Goal: Navigation & Orientation: Find specific page/section

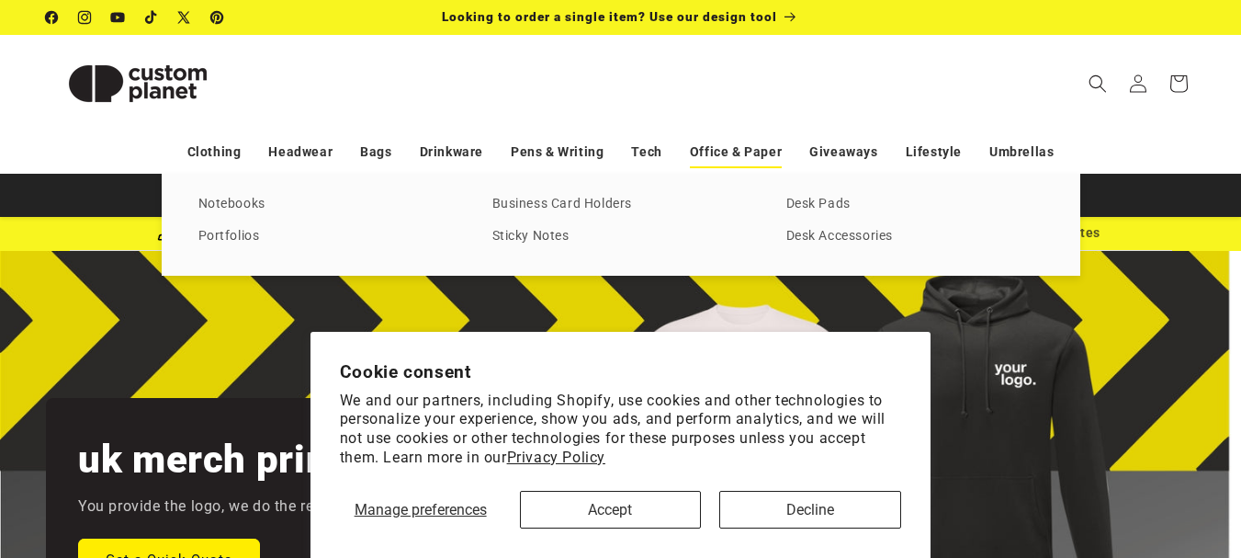
click at [719, 154] on link "Office & Paper" at bounding box center [736, 152] width 92 height 32
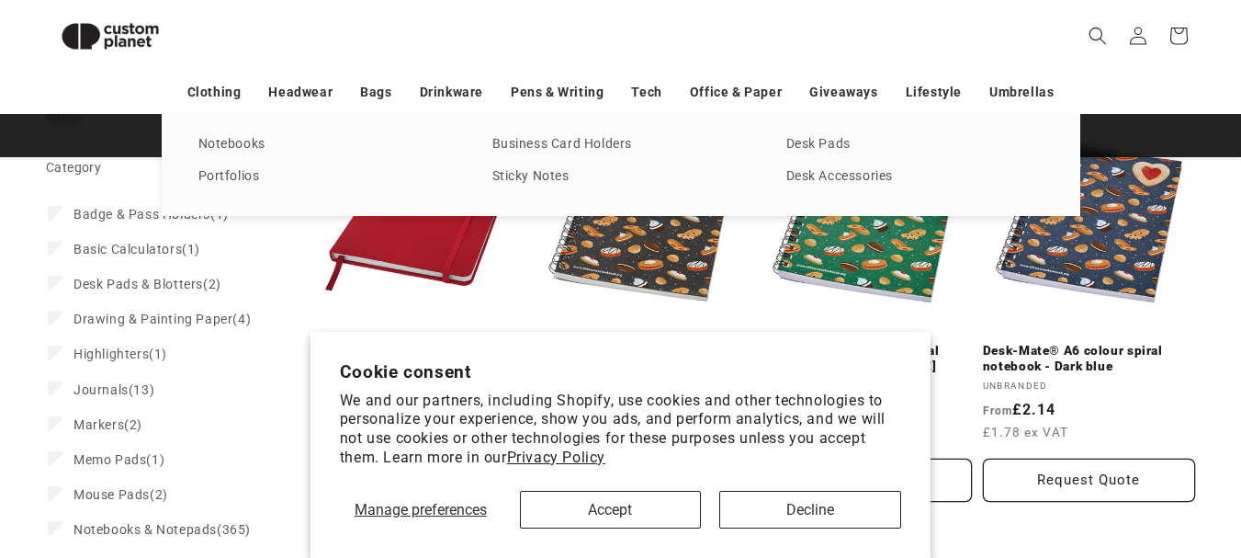
scroll to position [344, 0]
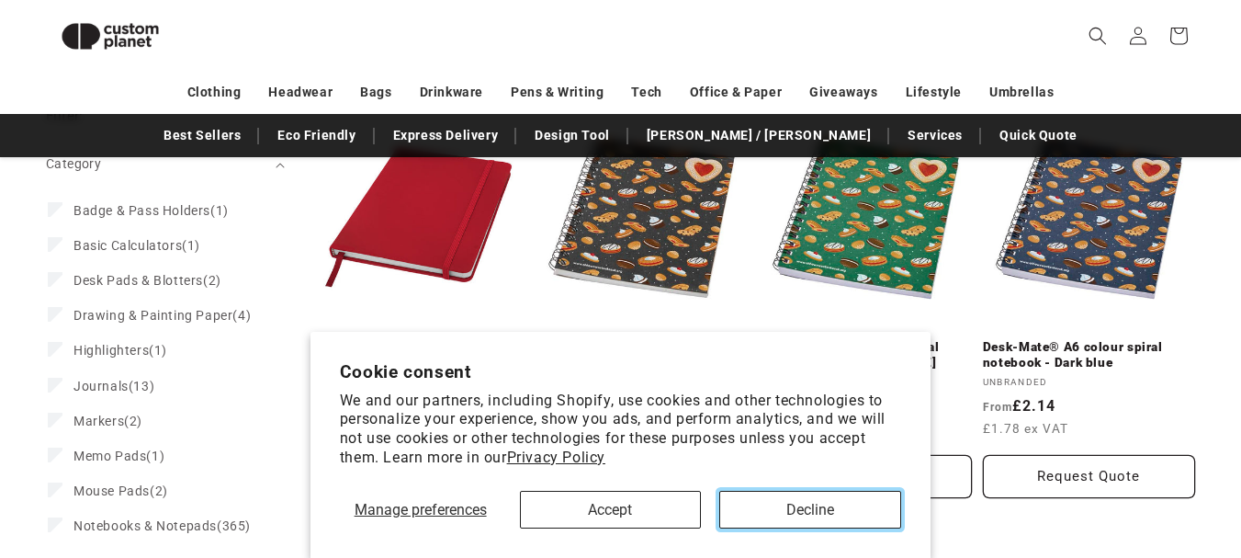
click at [807, 513] on button "Decline" at bounding box center [810, 510] width 182 height 38
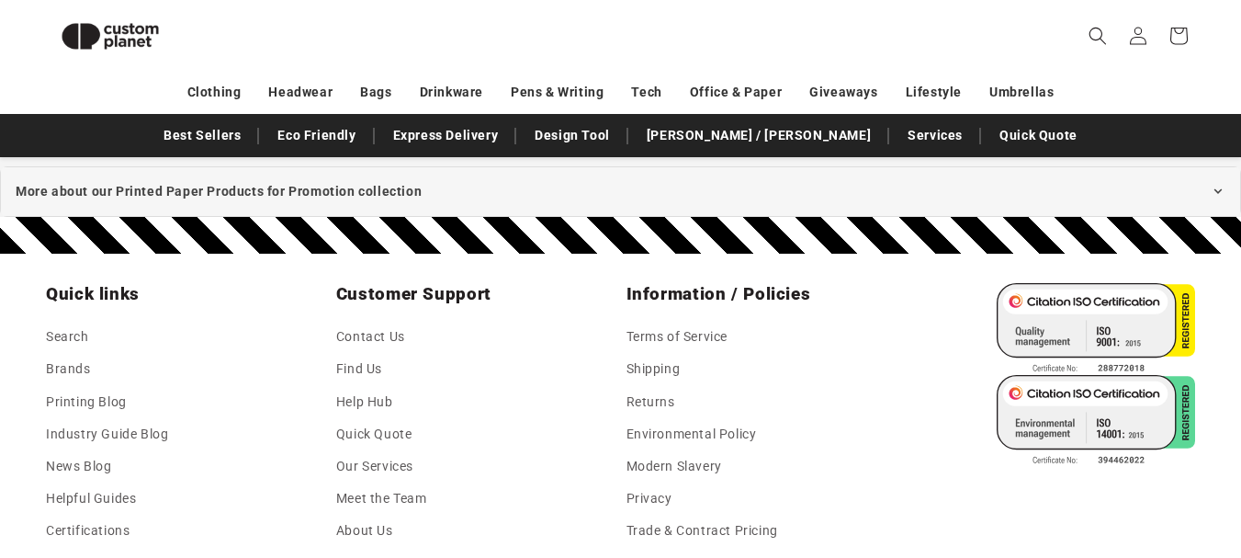
scroll to position [4203, 0]
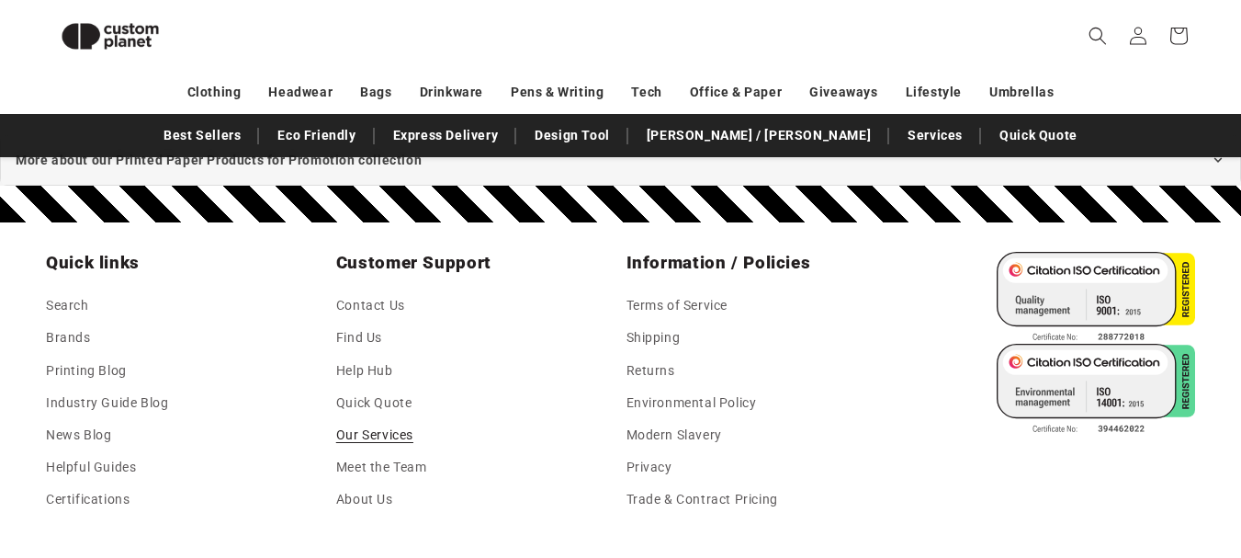
click at [379, 419] on link "Our Services" at bounding box center [374, 435] width 77 height 32
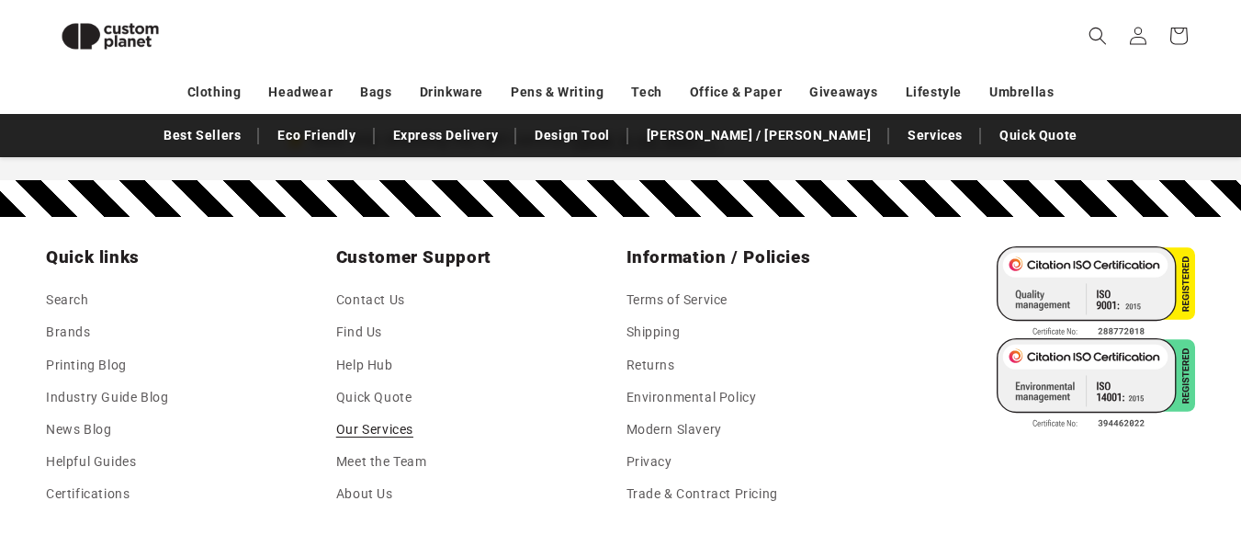
scroll to position [1906, 0]
